Goal: Task Accomplishment & Management: Manage account settings

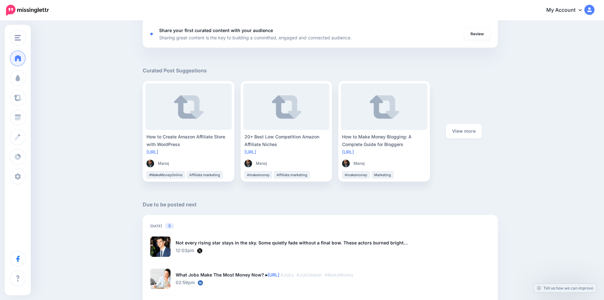
scroll to position [190, 0]
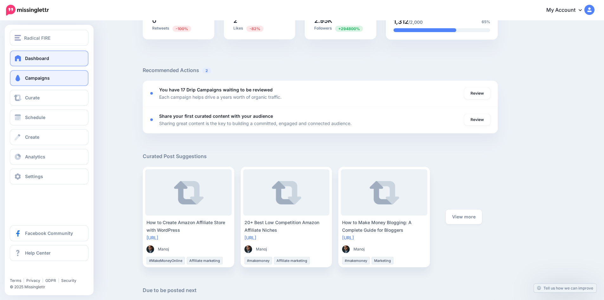
click at [29, 79] on span "Campaigns" at bounding box center [37, 77] width 25 height 5
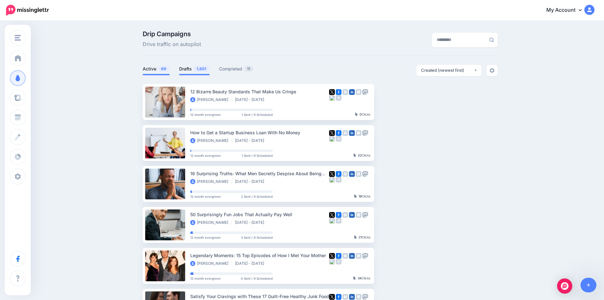
drag, startPoint x: 186, startPoint y: 67, endPoint x: 193, endPoint y: 65, distance: 7.5
click at [186, 67] on link "Drafts 1,601" at bounding box center [194, 69] width 30 height 8
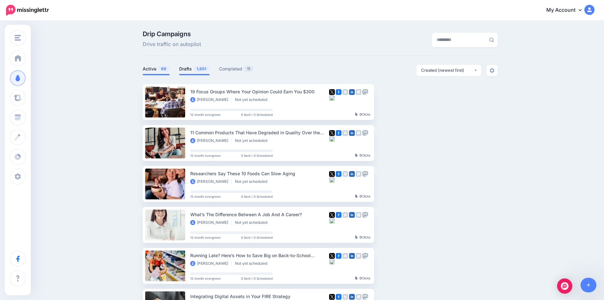
click at [156, 70] on link "Active 69" at bounding box center [156, 69] width 27 height 8
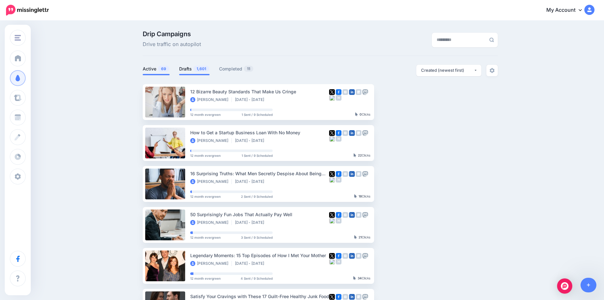
click at [196, 71] on span "1,601" at bounding box center [201, 69] width 16 height 6
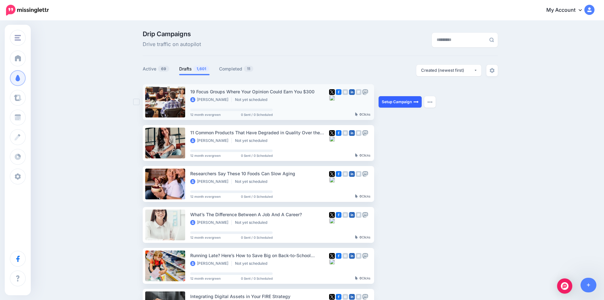
click at [407, 104] on link "Setup Campaign" at bounding box center [400, 101] width 43 height 11
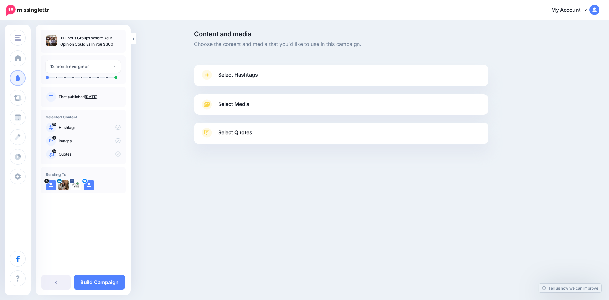
click at [340, 73] on link "Select Hashtags" at bounding box center [341, 78] width 282 height 16
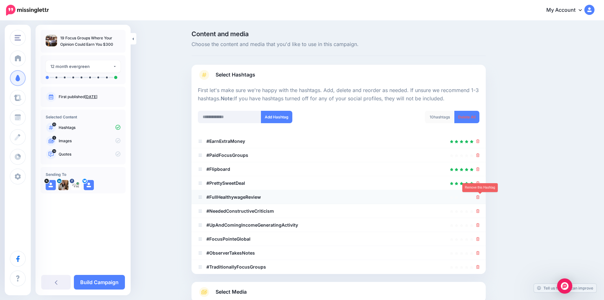
click at [480, 196] on icon at bounding box center [477, 197] width 3 height 4
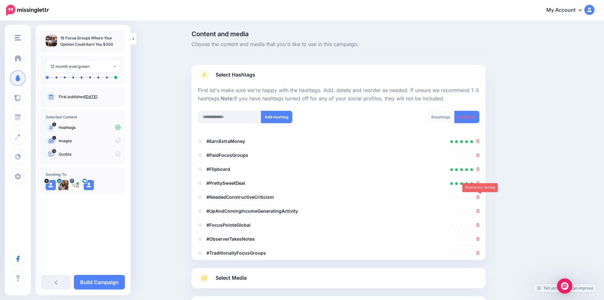
click at [480, 196] on icon at bounding box center [477, 197] width 3 height 4
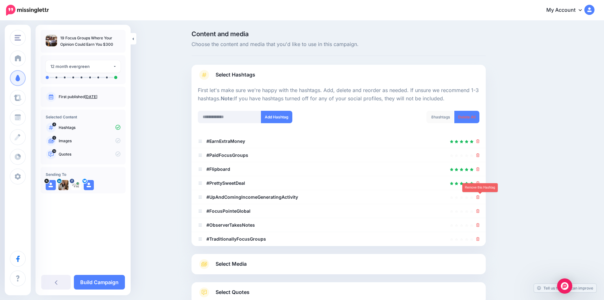
click at [480, 196] on icon at bounding box center [477, 197] width 3 height 4
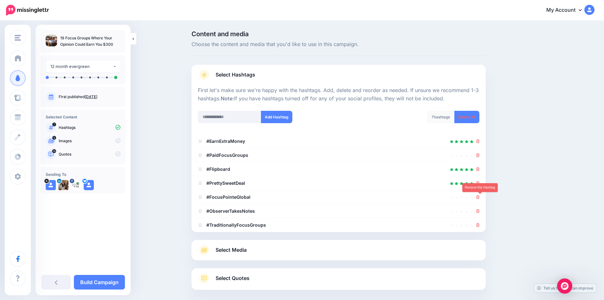
click at [480, 196] on icon at bounding box center [477, 197] width 3 height 4
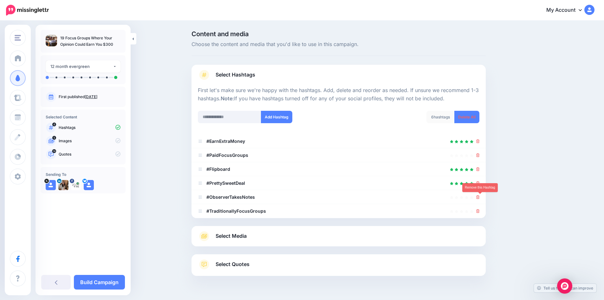
click at [480, 196] on icon at bounding box center [477, 197] width 3 height 4
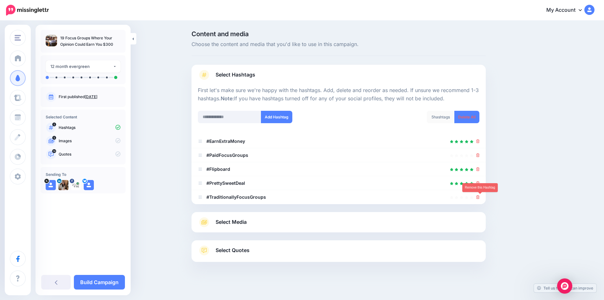
click at [480, 196] on icon at bounding box center [477, 197] width 3 height 4
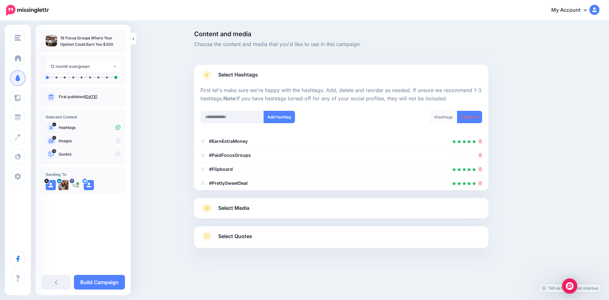
click at [341, 213] on div "Select Media Next, let's make sure we have the best media for this campaign. De…" at bounding box center [341, 208] width 294 height 20
click at [261, 207] on link "Select Media" at bounding box center [341, 208] width 282 height 10
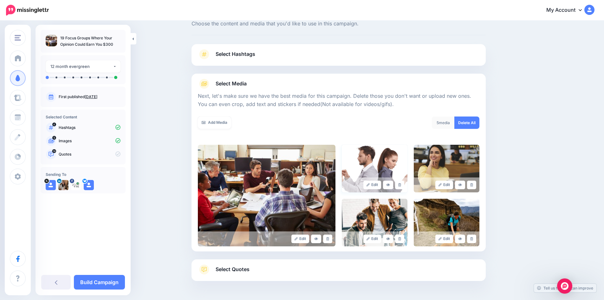
scroll to position [32, 0]
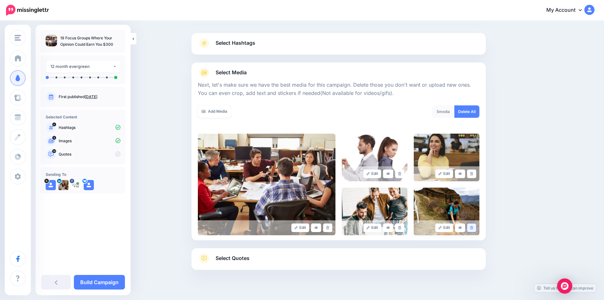
click at [473, 226] on icon at bounding box center [471, 227] width 3 height 3
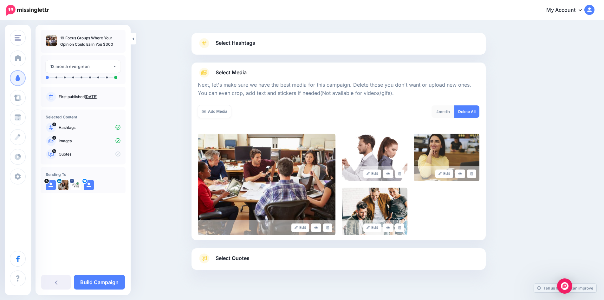
drag, startPoint x: 271, startPoint y: 256, endPoint x: 299, endPoint y: 223, distance: 43.2
click at [270, 256] on link "Select Quotes" at bounding box center [339, 261] width 282 height 16
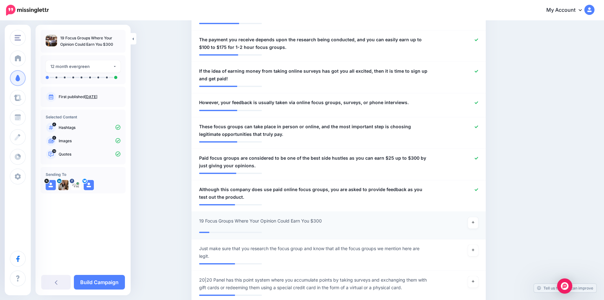
scroll to position [444, 0]
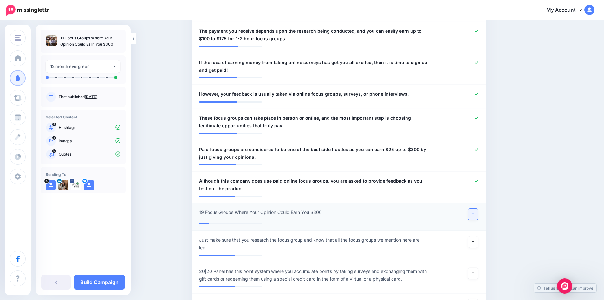
click at [474, 212] on icon at bounding box center [473, 213] width 3 height 3
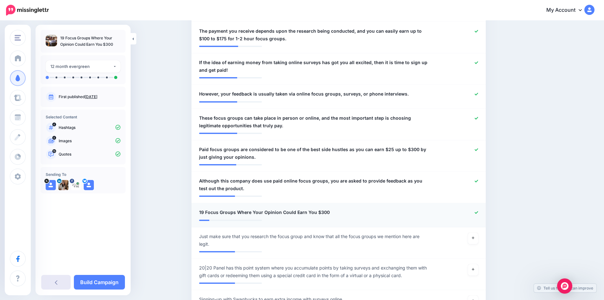
click at [50, 277] on link at bounding box center [55, 282] width 29 height 15
click at [55, 280] on icon at bounding box center [56, 281] width 3 height 5
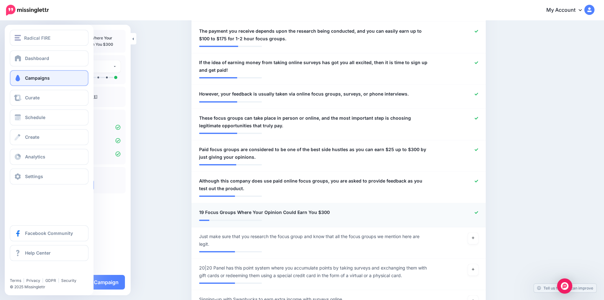
click at [35, 80] on span "Campaigns" at bounding box center [37, 77] width 25 height 5
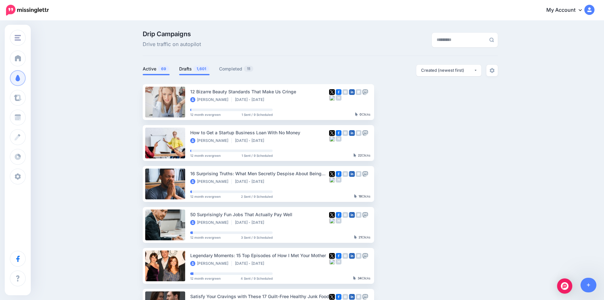
click at [201, 68] on span "1,601" at bounding box center [201, 69] width 16 height 6
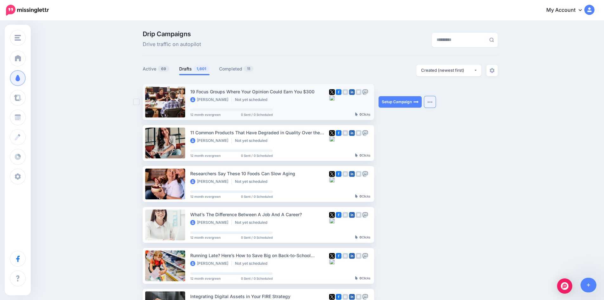
click at [432, 102] on img "button" at bounding box center [429, 102] width 5 height 2
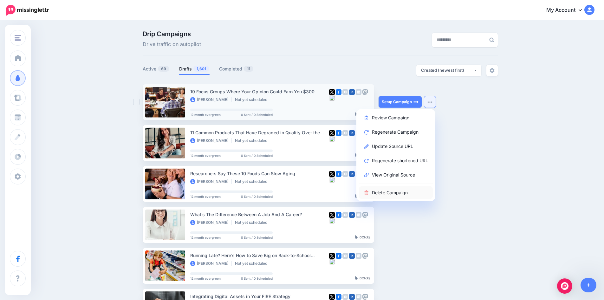
click at [394, 195] on link "Delete Campaign" at bounding box center [396, 192] width 74 height 12
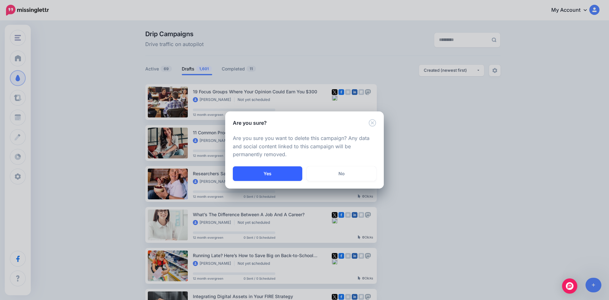
click at [265, 169] on button "Yes" at bounding box center [267, 173] width 69 height 15
